Goal: Task Accomplishment & Management: Manage account settings

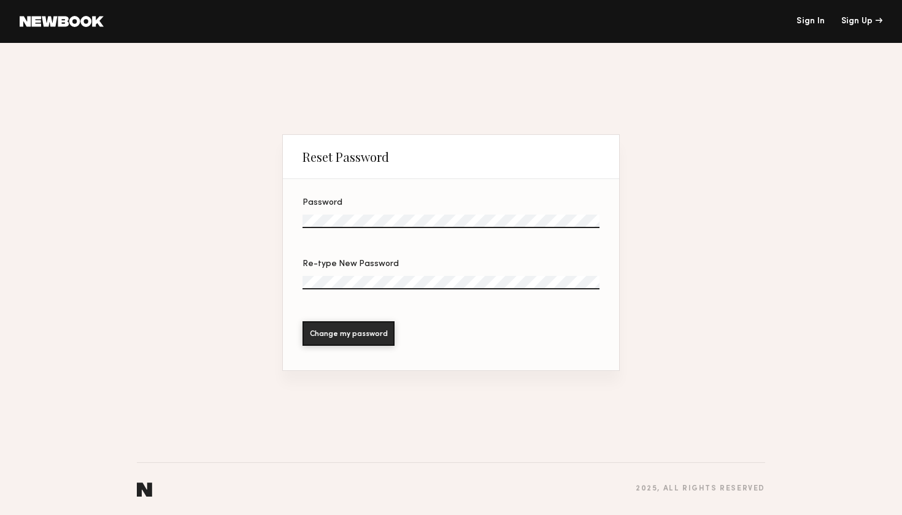
click at [363, 197] on section "Password Re-type New Password Change my password" at bounding box center [451, 274] width 336 height 191
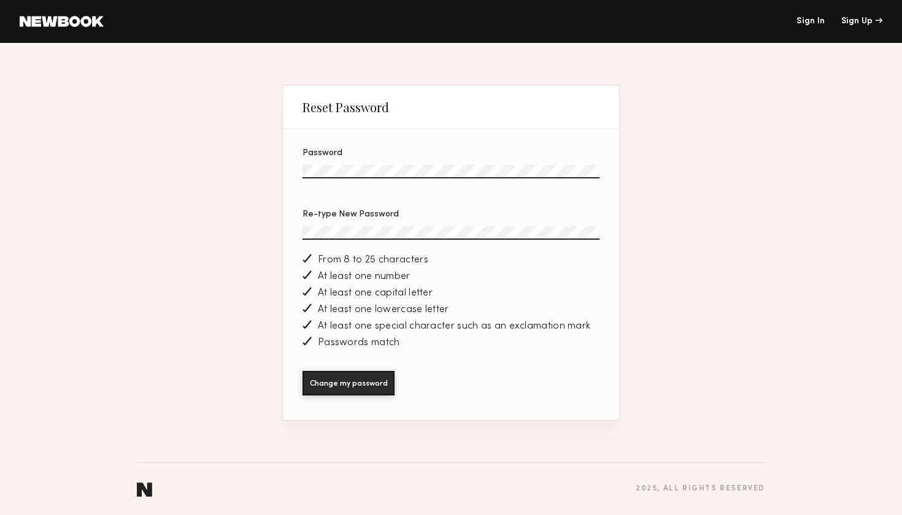
click at [358, 227] on section "Password Re-type New Password From 8 to 25 characters At least one number At le…" at bounding box center [451, 274] width 336 height 291
click at [362, 389] on button "Change my password" at bounding box center [348, 383] width 92 height 25
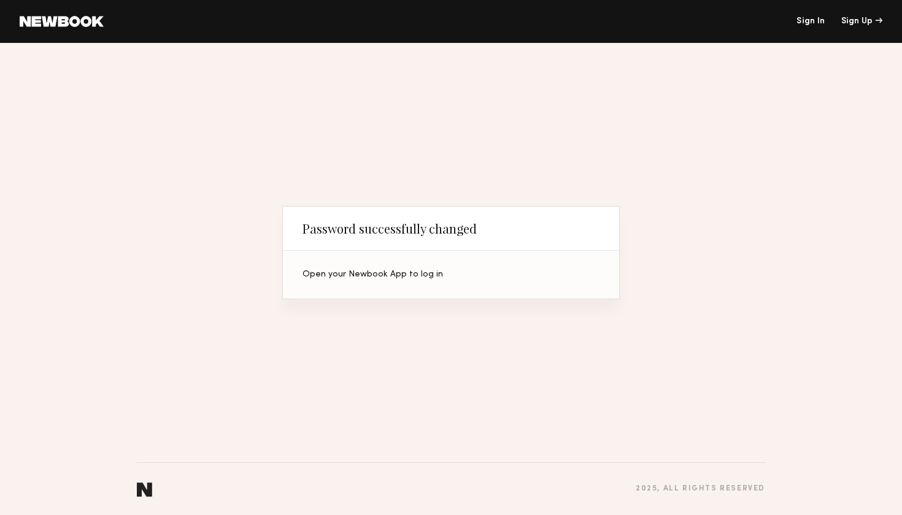
click at [813, 22] on link "Sign In" at bounding box center [810, 21] width 28 height 9
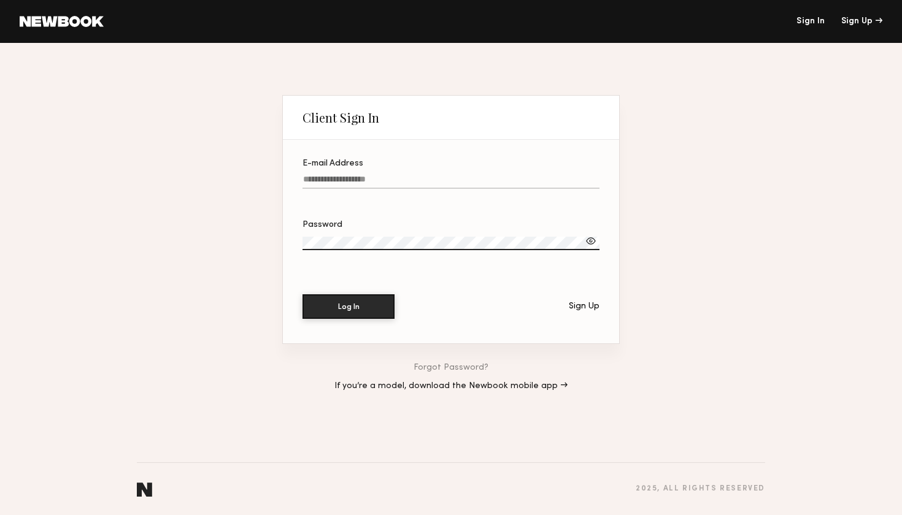
click at [594, 237] on div at bounding box center [591, 241] width 12 height 12
click at [397, 169] on label "E-mail Address" at bounding box center [450, 181] width 297 height 42
click at [397, 175] on input "E-mail Address" at bounding box center [450, 182] width 297 height 14
type input "**********"
click at [348, 307] on button "Log In" at bounding box center [348, 307] width 92 height 25
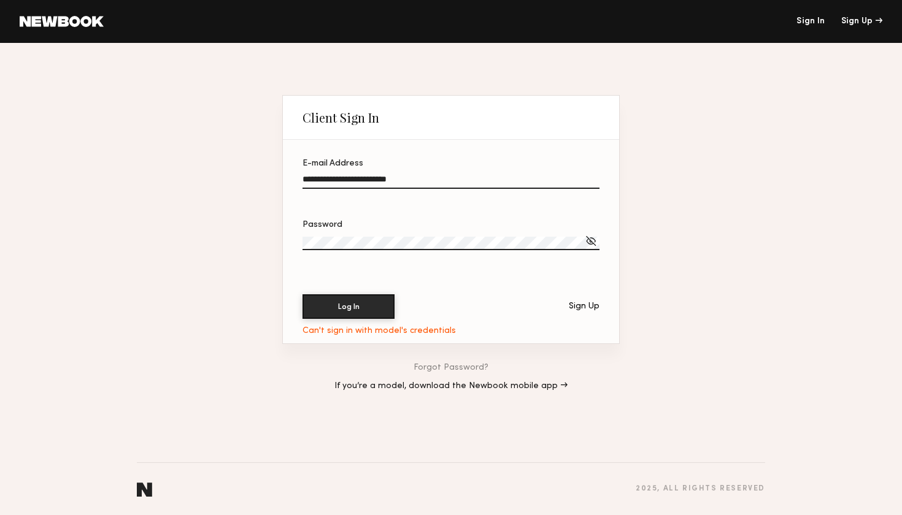
click at [593, 241] on div at bounding box center [591, 241] width 12 height 12
click at [358, 318] on div "Log In Sign Up" at bounding box center [450, 307] width 297 height 25
click at [348, 299] on button "Log In" at bounding box center [348, 306] width 92 height 25
click at [293, 242] on section "**********" at bounding box center [451, 242] width 336 height 204
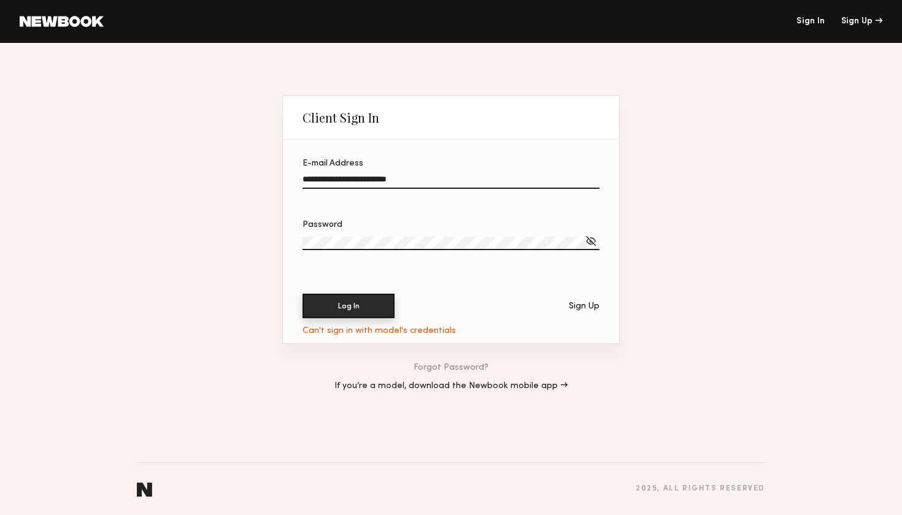
click at [355, 301] on button "Log In" at bounding box center [348, 306] width 92 height 25
click at [67, 21] on link at bounding box center [62, 21] width 84 height 11
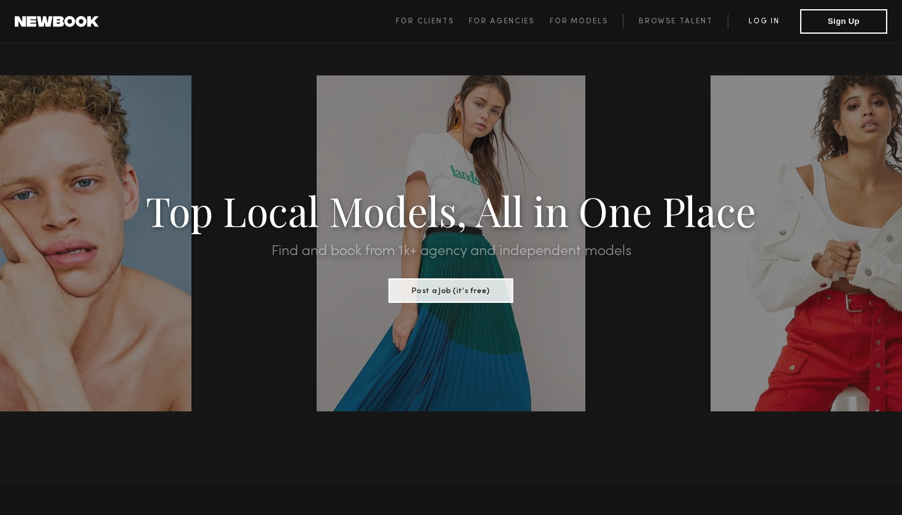
click at [778, 21] on link "Log in" at bounding box center [764, 21] width 72 height 15
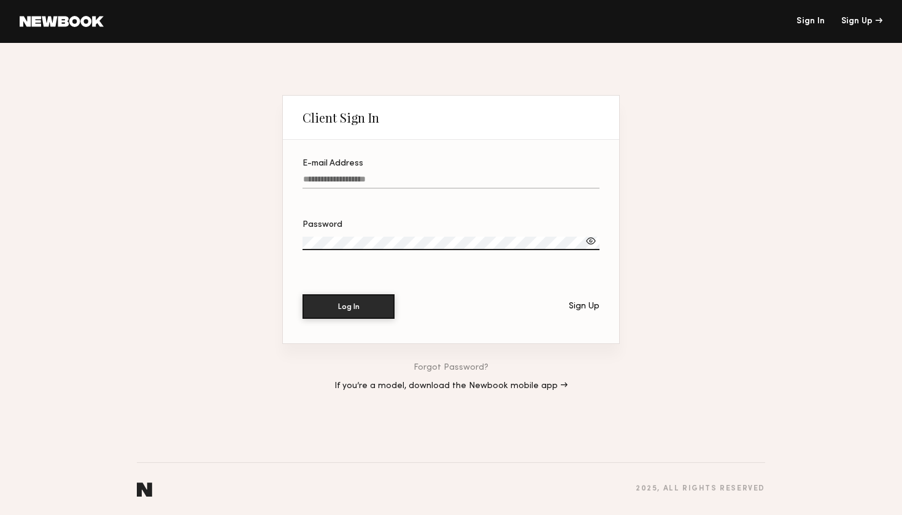
type input "**********"
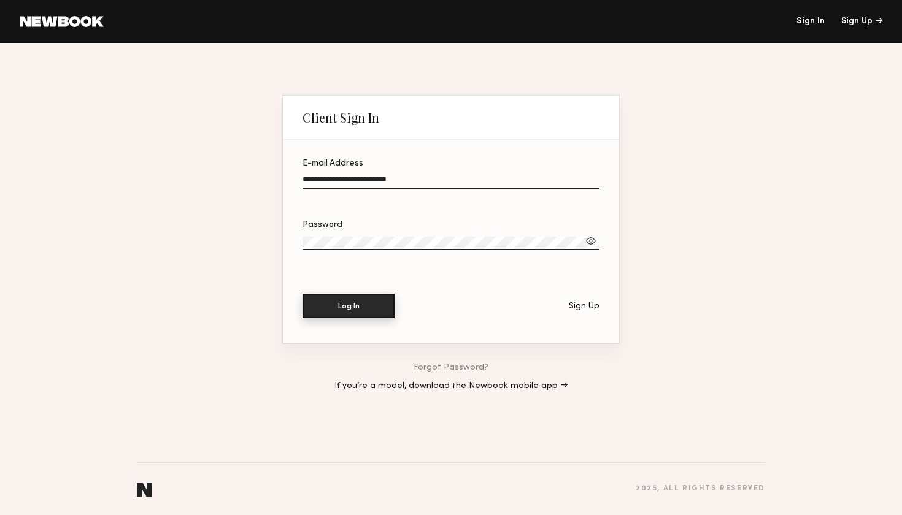
click at [339, 307] on button "Log In" at bounding box center [348, 306] width 92 height 25
click at [592, 241] on div at bounding box center [591, 241] width 12 height 12
click at [432, 306] on div "Log In Sign Up" at bounding box center [450, 307] width 297 height 25
click at [442, 364] on link "Forgot Password?" at bounding box center [451, 368] width 75 height 9
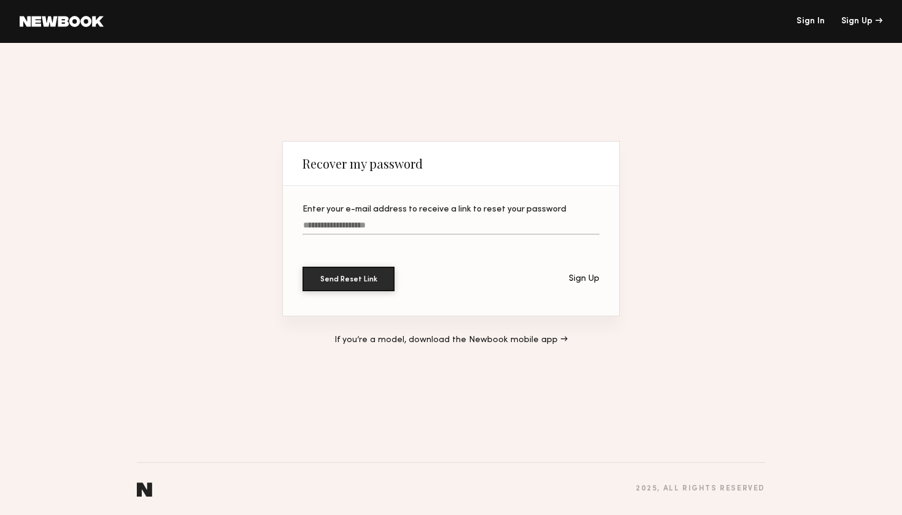
click at [357, 222] on input "Enter your e-mail address to receive a link to reset your password" at bounding box center [450, 228] width 297 height 14
type input "**********"
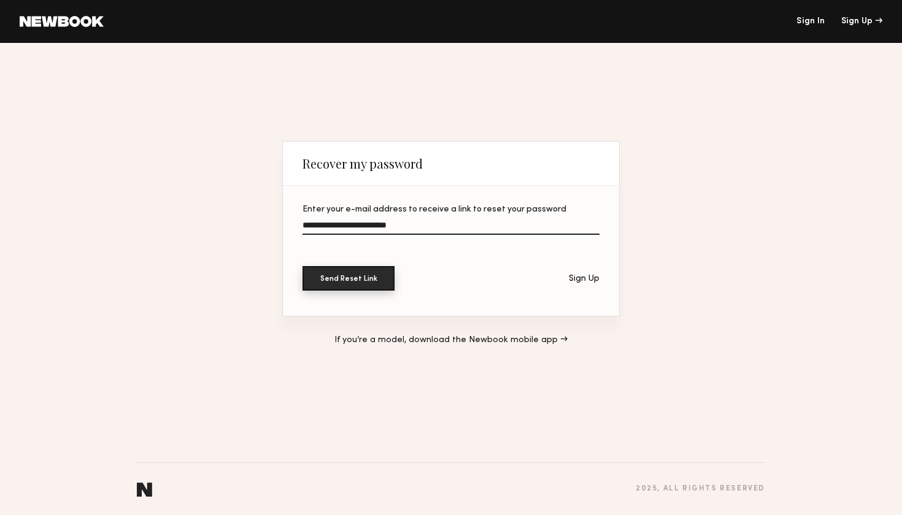
click at [361, 274] on button "Send Reset Link" at bounding box center [348, 278] width 92 height 25
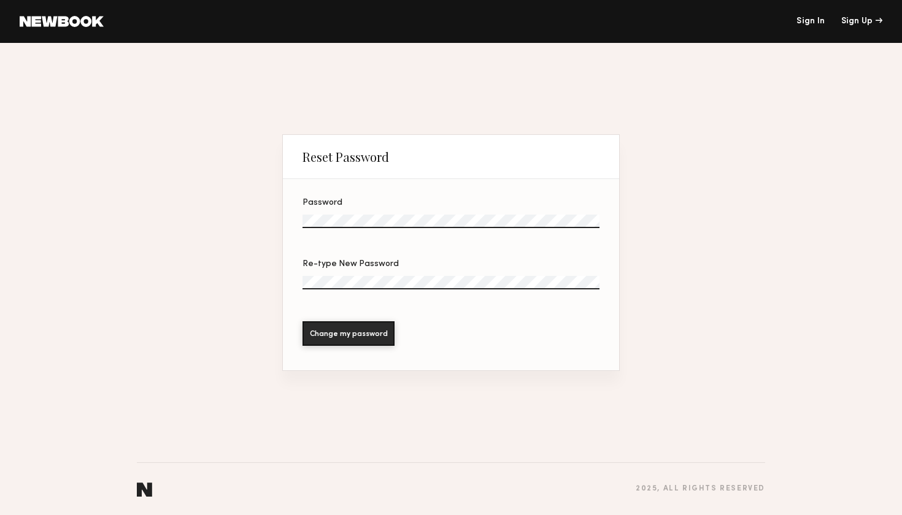
click at [377, 218] on section "Password Re-type New Password Change my password" at bounding box center [451, 274] width 336 height 191
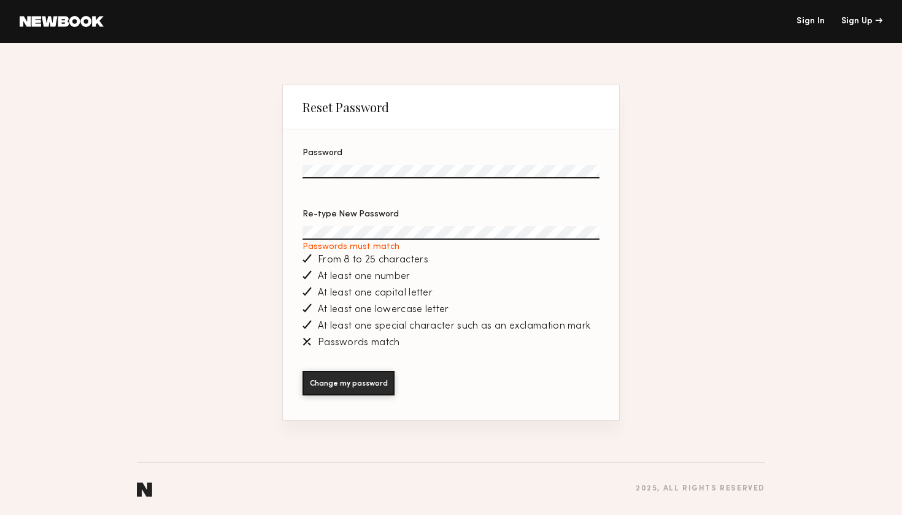
click at [409, 225] on label "Re-type New Password Passwords must match" at bounding box center [450, 231] width 297 height 42
click at [374, 384] on button "Change my password" at bounding box center [348, 383] width 92 height 25
